Goal: Entertainment & Leisure: Consume media (video, audio)

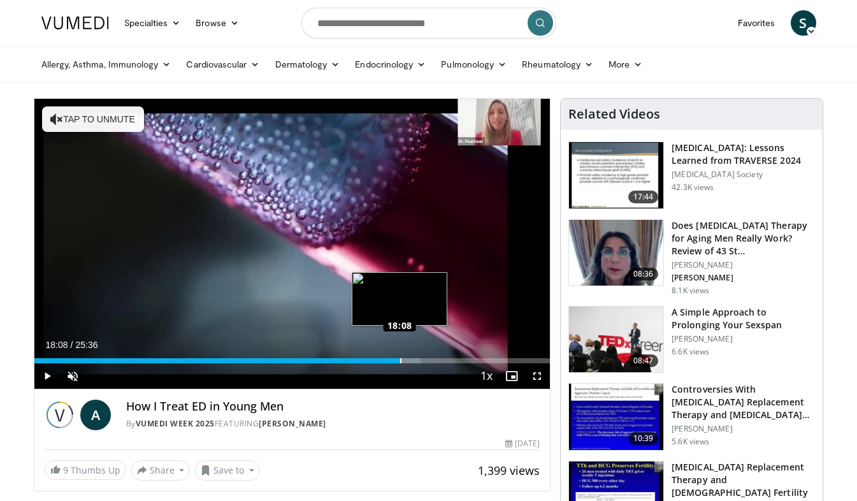
drag, startPoint x: 42, startPoint y: 359, endPoint x: 399, endPoint y: 360, distance: 357.4
click at [399, 360] on div "Loaded : 74.86% 18:08 18:08" at bounding box center [292, 360] width 516 height 5
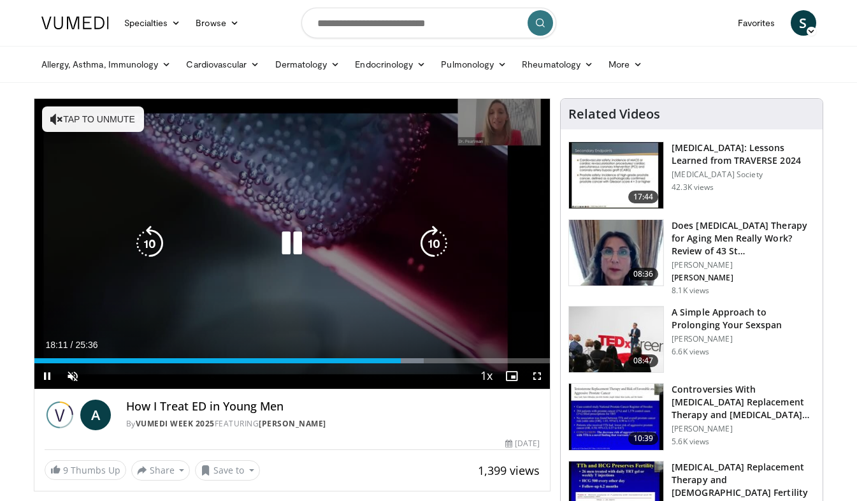
click at [312, 283] on div "10 seconds Tap to unmute" at bounding box center [292, 244] width 516 height 290
click at [301, 243] on icon "Video Player" at bounding box center [292, 244] width 36 height 36
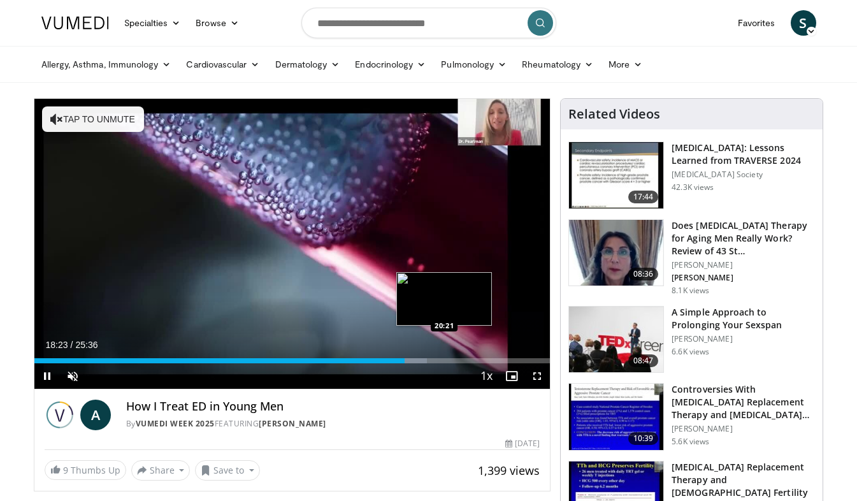
click at [444, 358] on video-js "**********" at bounding box center [292, 244] width 516 height 290
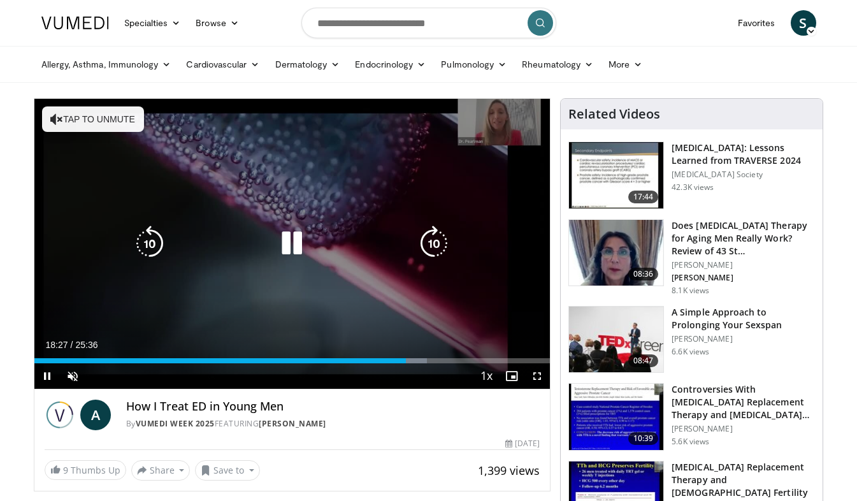
click at [502, 120] on div "10 seconds Tap to unmute" at bounding box center [292, 244] width 516 height 290
click at [338, 222] on div "10 seconds Tap to unmute" at bounding box center [292, 244] width 516 height 290
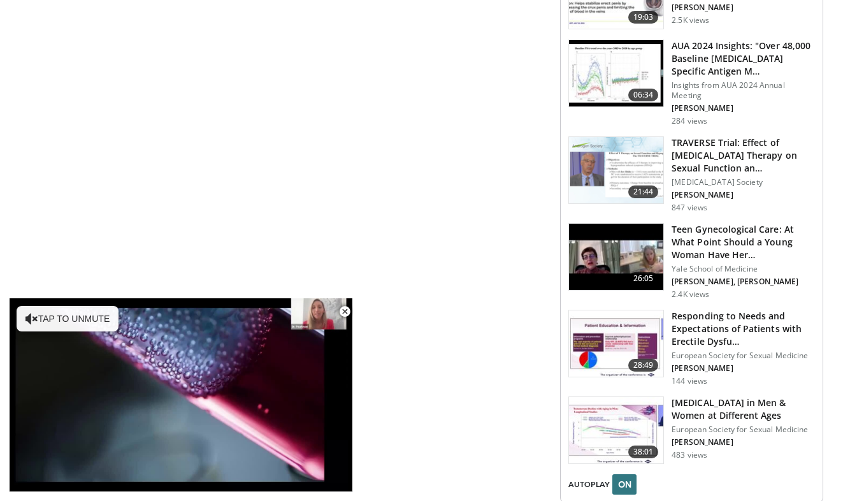
scroll to position [1338, 0]
